Goal: Information Seeking & Learning: Learn about a topic

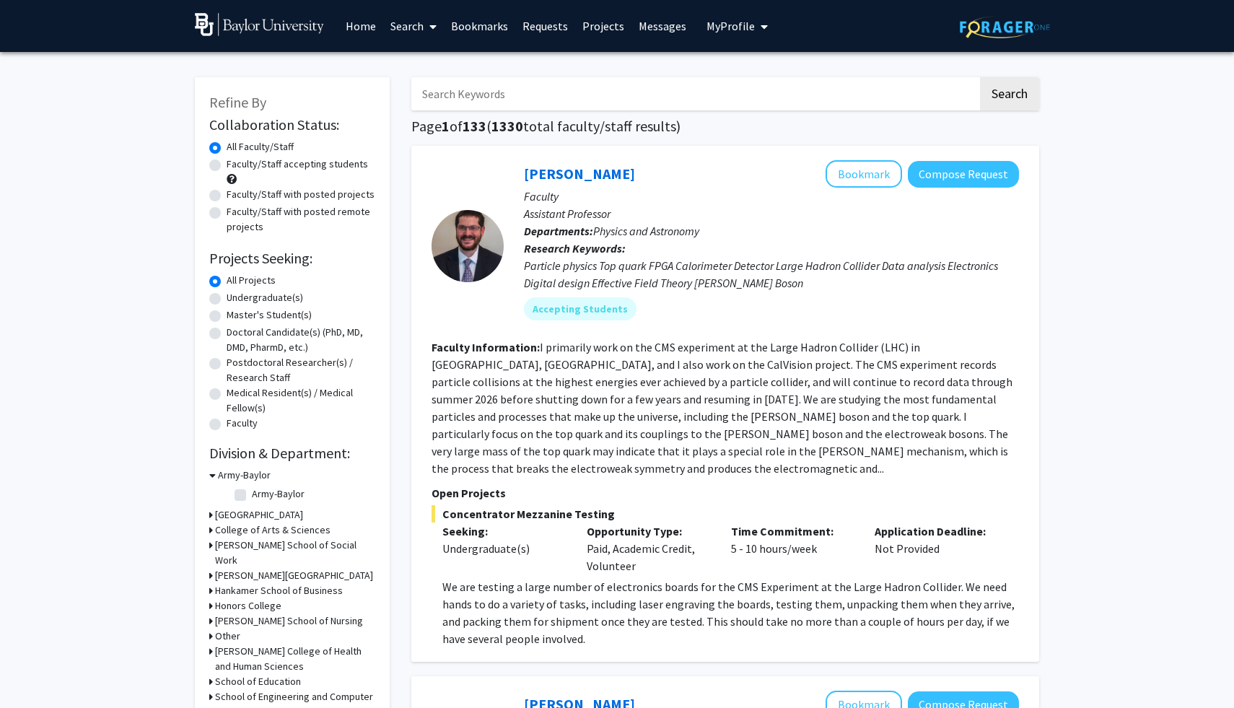
click at [300, 166] on label "Faculty/Staff accepting students" at bounding box center [297, 164] width 141 height 15
click at [236, 166] on input "Faculty/Staff accepting students" at bounding box center [231, 161] width 9 height 9
radio input "true"
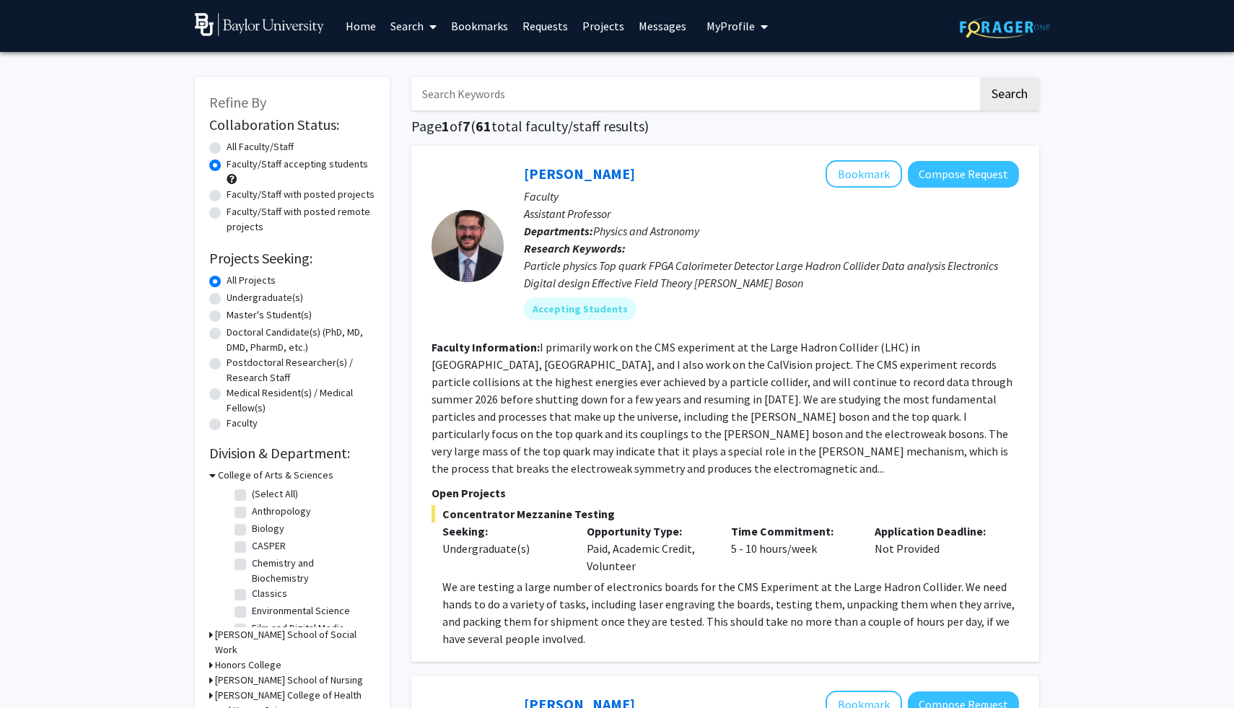
click at [275, 211] on label "Faculty/Staff with posted remote projects" at bounding box center [301, 219] width 149 height 30
click at [236, 211] on input "Faculty/Staff with posted remote projects" at bounding box center [231, 208] width 9 height 9
radio input "true"
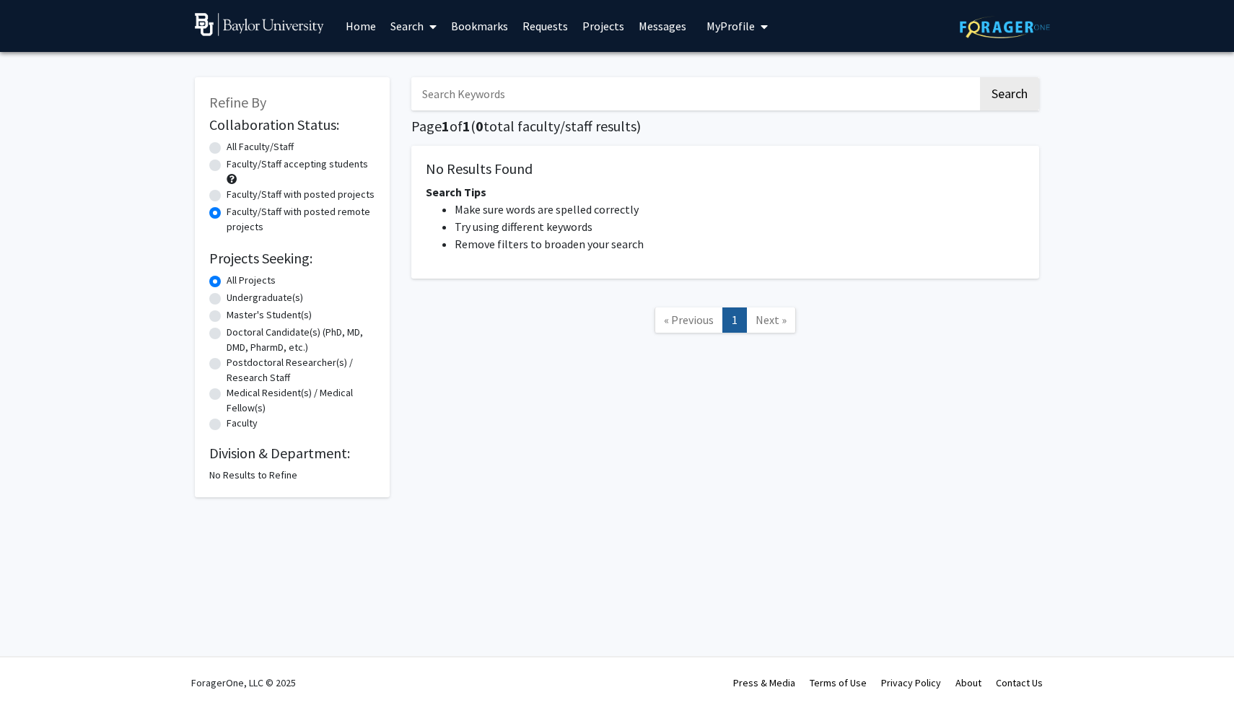
click at [292, 165] on label "Faculty/Staff accepting students" at bounding box center [297, 164] width 141 height 15
click at [236, 165] on input "Faculty/Staff accepting students" at bounding box center [231, 161] width 9 height 9
radio input "true"
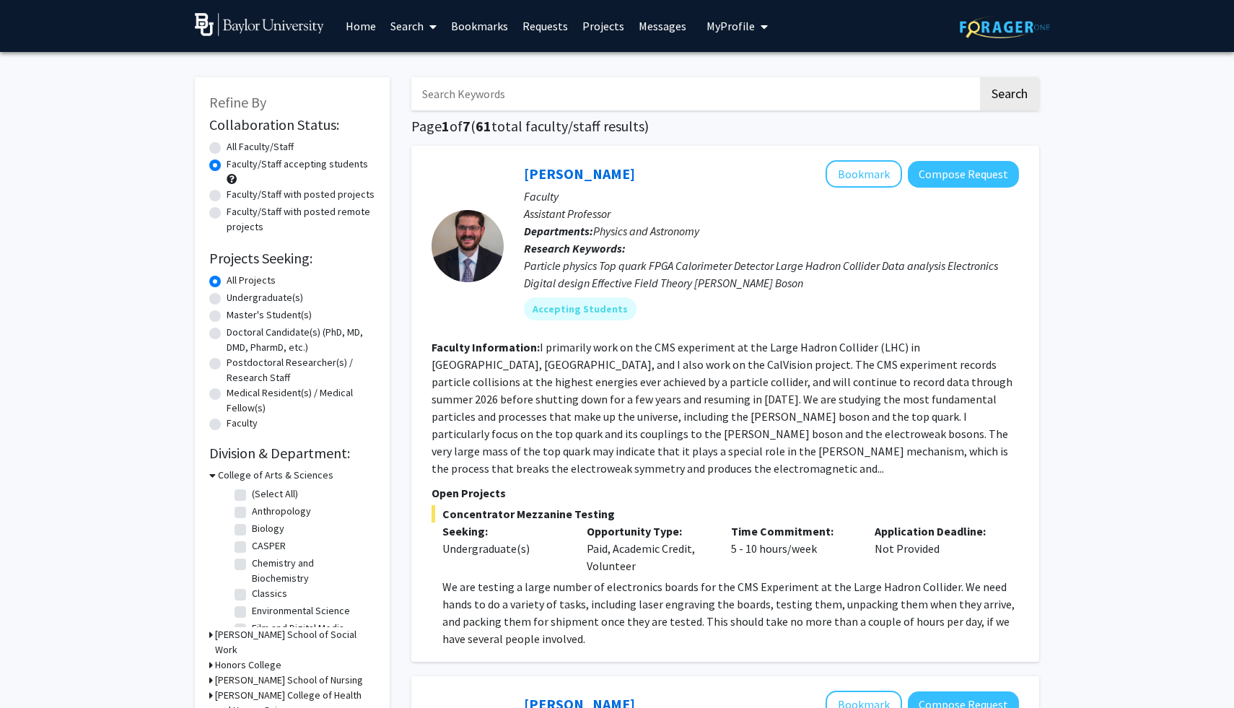
click at [266, 298] on label "Undergraduate(s)" at bounding box center [265, 297] width 76 height 15
click at [236, 298] on input "Undergraduate(s)" at bounding box center [231, 294] width 9 height 9
radio input "true"
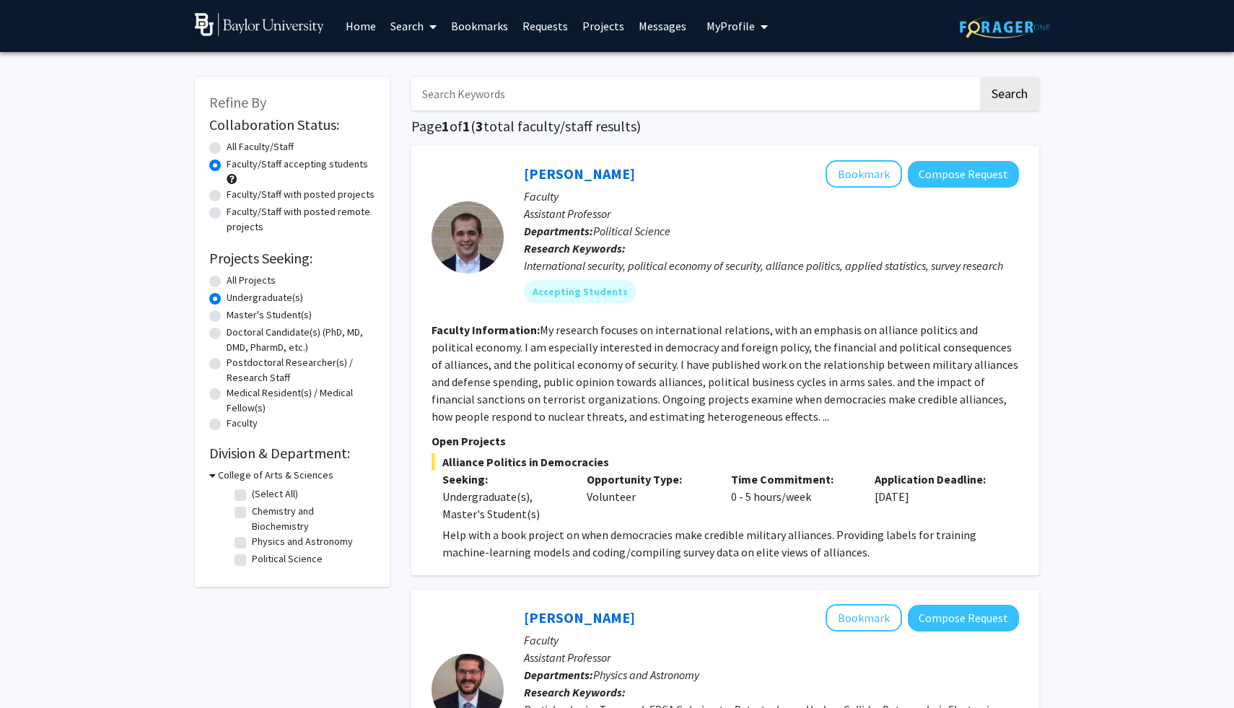
click at [331, 510] on label "Chemistry and Biochemistry" at bounding box center [312, 519] width 120 height 30
click at [261, 510] on input "Chemistry and Biochemistry" at bounding box center [256, 508] width 9 height 9
checkbox input "true"
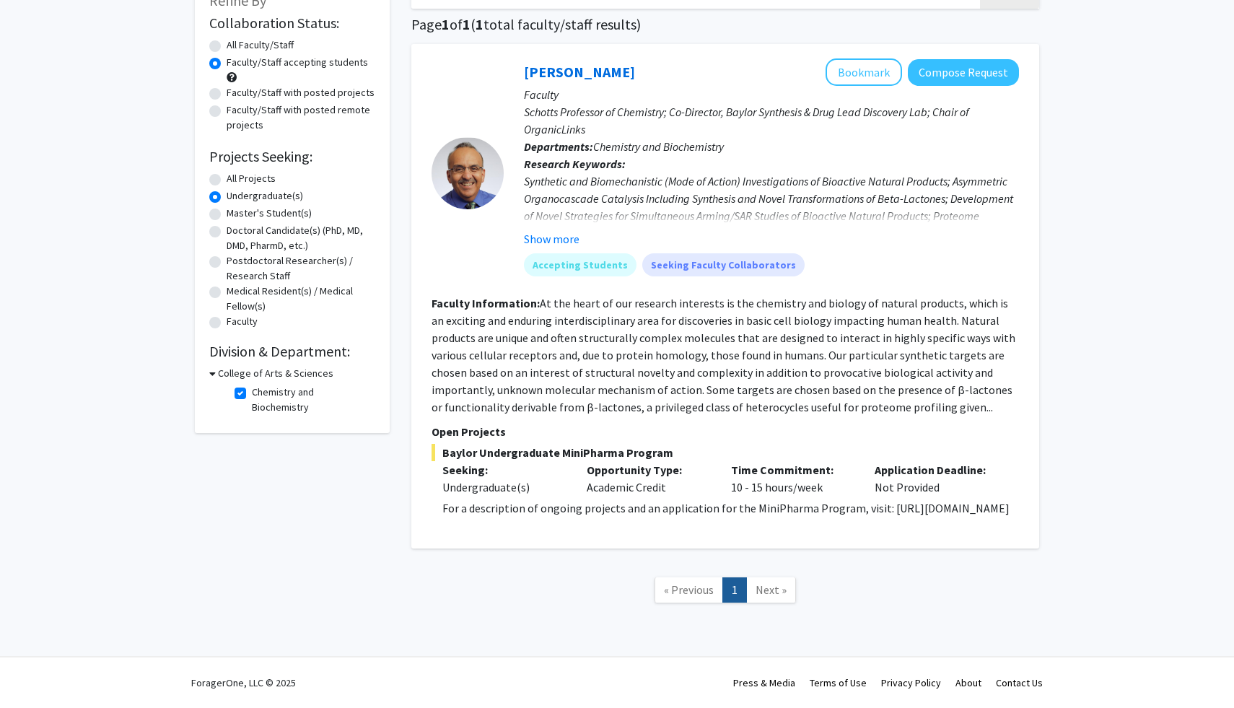
scroll to position [105, 0]
click at [565, 232] on button "Show more" at bounding box center [552, 238] width 56 height 17
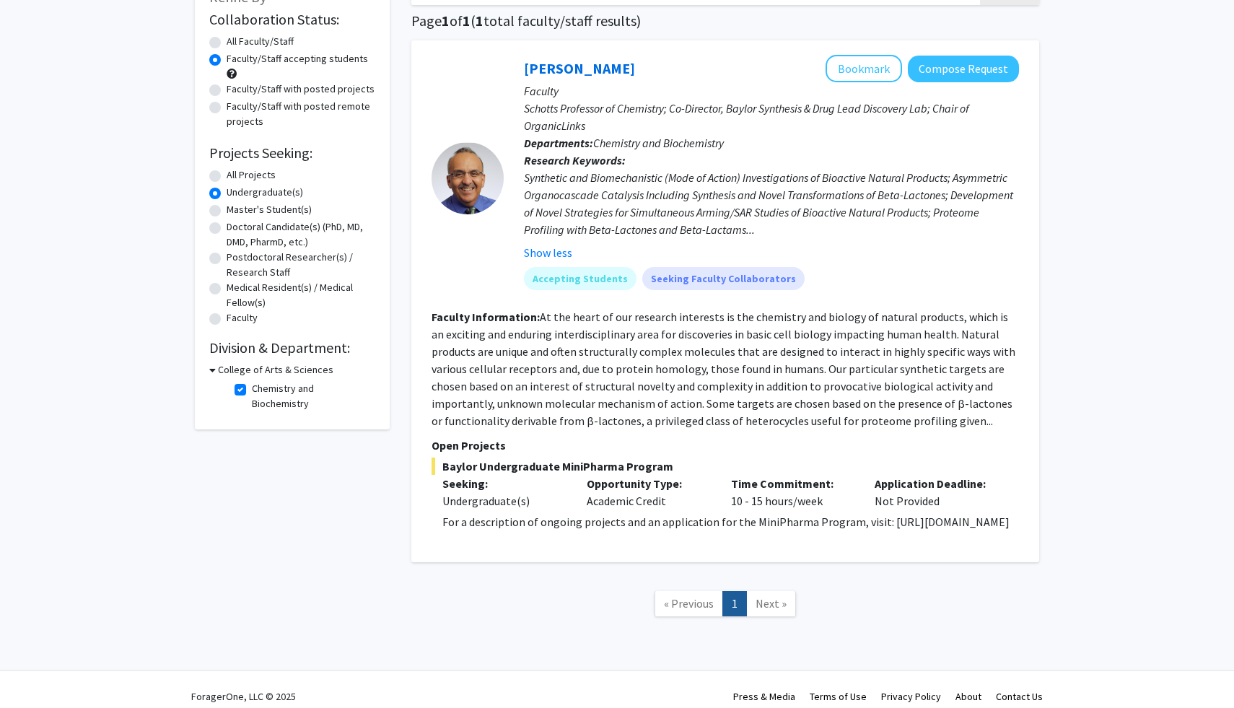
drag, startPoint x: 442, startPoint y: 541, endPoint x: 641, endPoint y: 541, distance: 198.5
click at [643, 530] on p "For a description of ongoing projects and an application for the MiniPharma Pro…" at bounding box center [730, 521] width 577 height 17
copy p "[URL][DOMAIN_NAME]"
